Goal: Find contact information: Find contact information

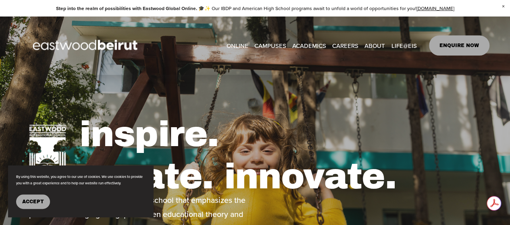
click at [34, 203] on span "Accept" at bounding box center [33, 202] width 22 height 6
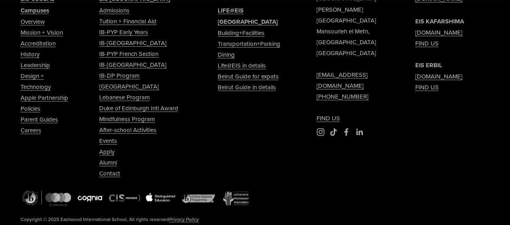
scroll to position [3223, 0]
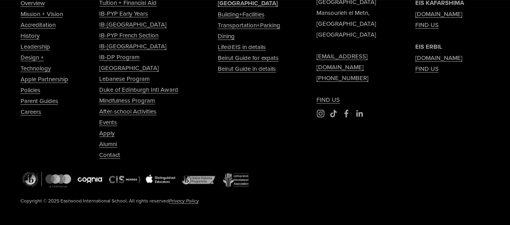
type input "*****"
click at [35, 52] on link "Leadership" at bounding box center [35, 46] width 29 height 11
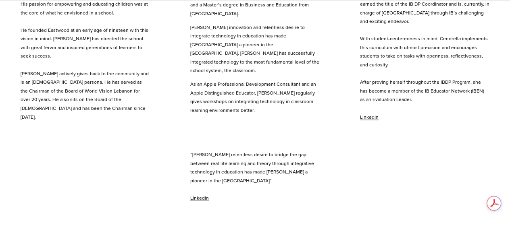
scroll to position [564, 0]
click at [196, 194] on link "Linkedin" at bounding box center [199, 197] width 19 height 7
